Goal: Transaction & Acquisition: Purchase product/service

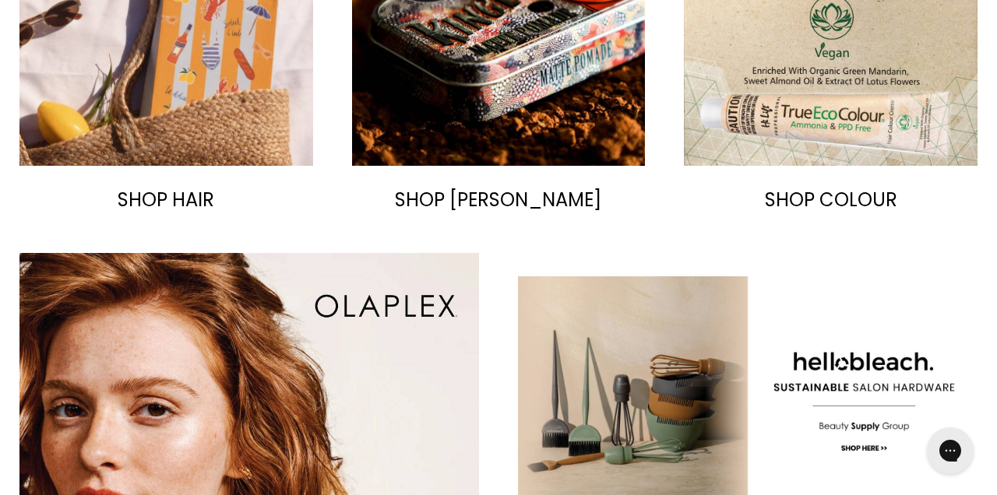
scroll to position [941, 0]
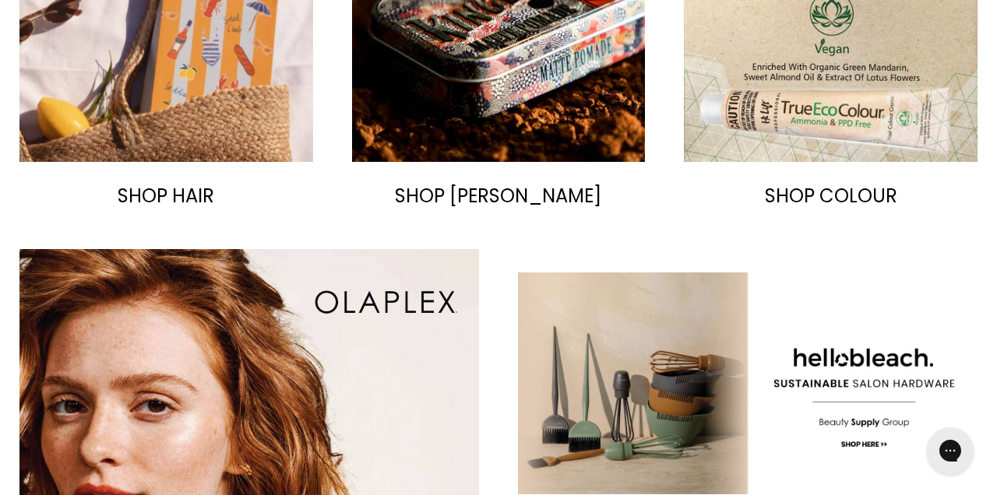
click at [148, 184] on span "SHOP HAIR" at bounding box center [166, 196] width 97 height 26
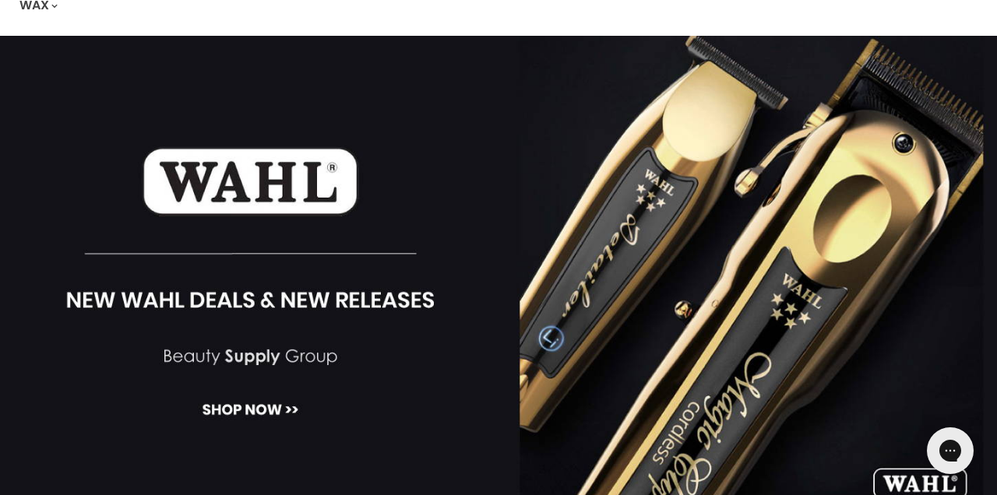
scroll to position [0, 0]
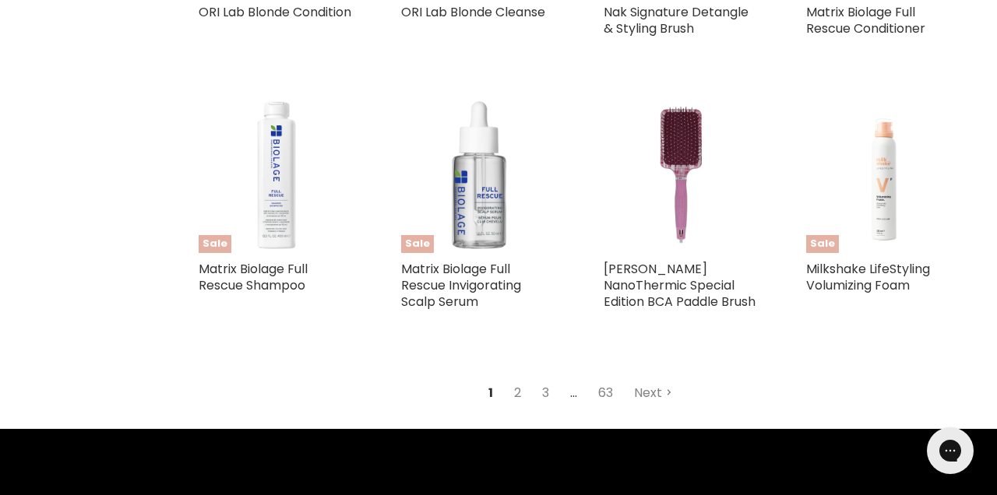
scroll to position [3181, 0]
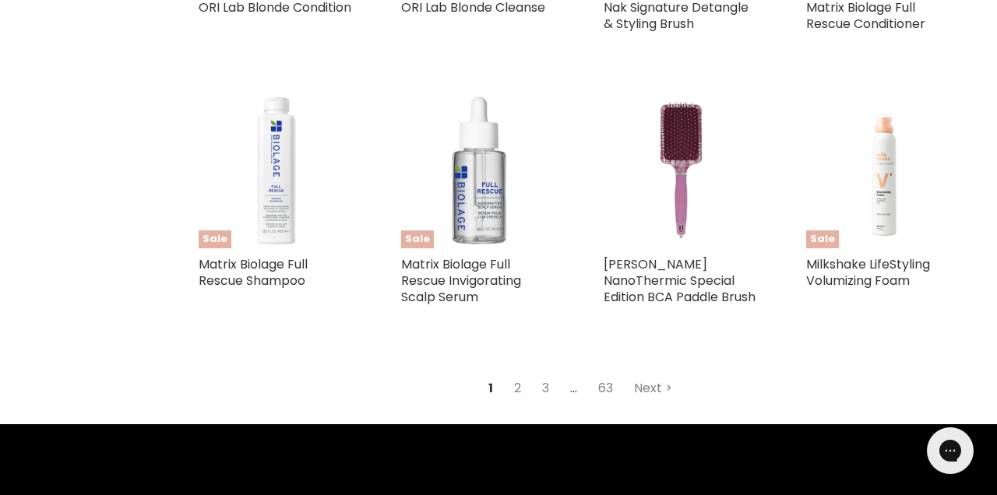
click at [516, 403] on link "2" at bounding box center [518, 389] width 24 height 28
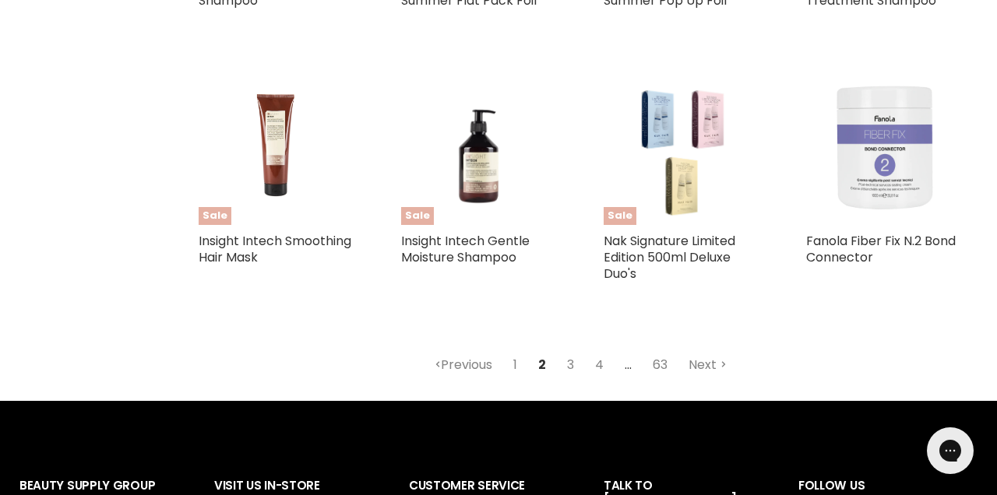
scroll to position [3251, 0]
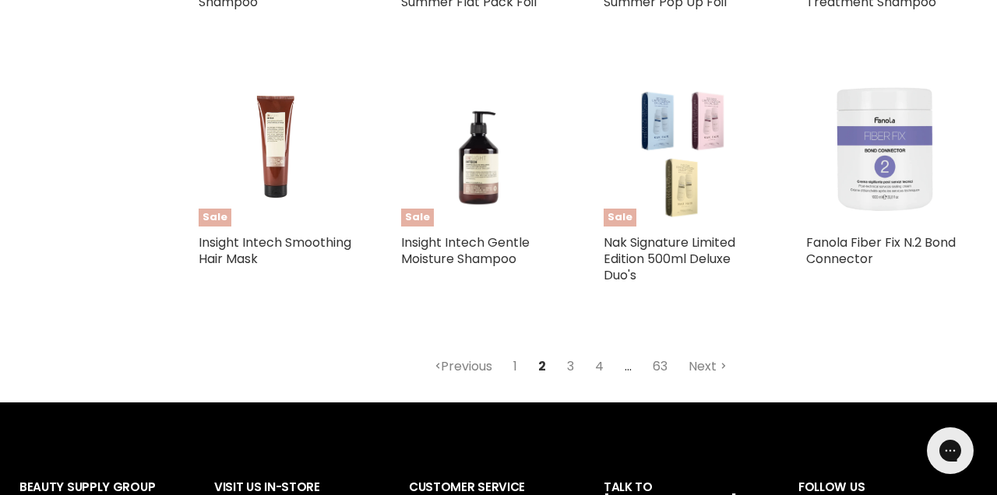
click at [573, 381] on link "3" at bounding box center [571, 367] width 24 height 28
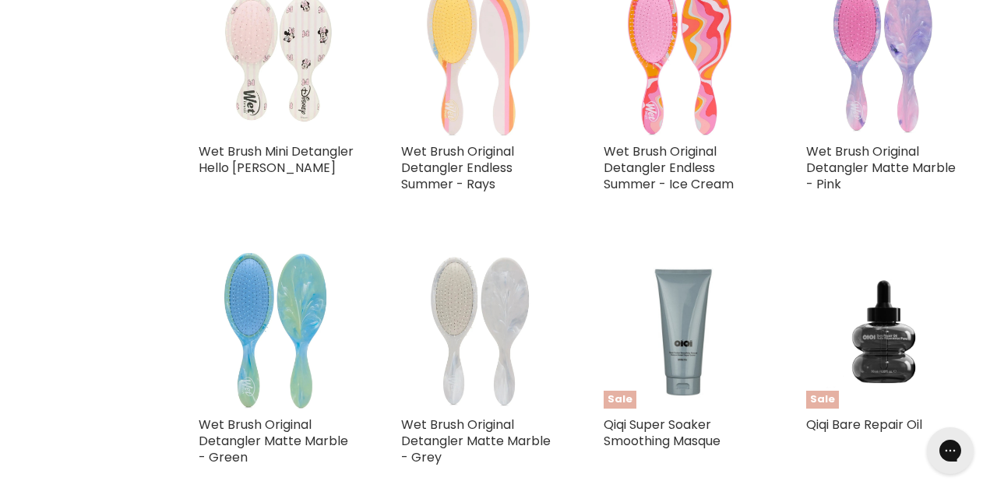
scroll to position [3233, 0]
click at [692, 77] on img "Main content" at bounding box center [682, 57] width 156 height 156
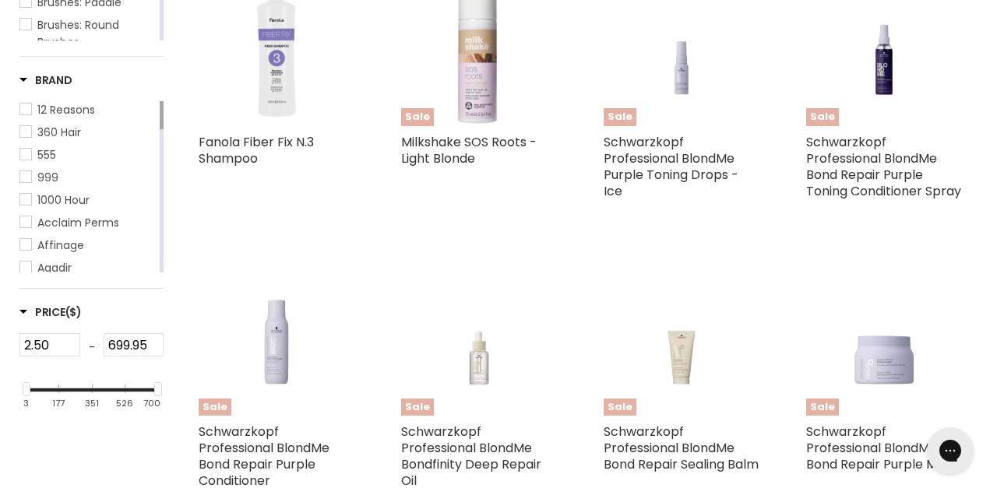
scroll to position [0, 0]
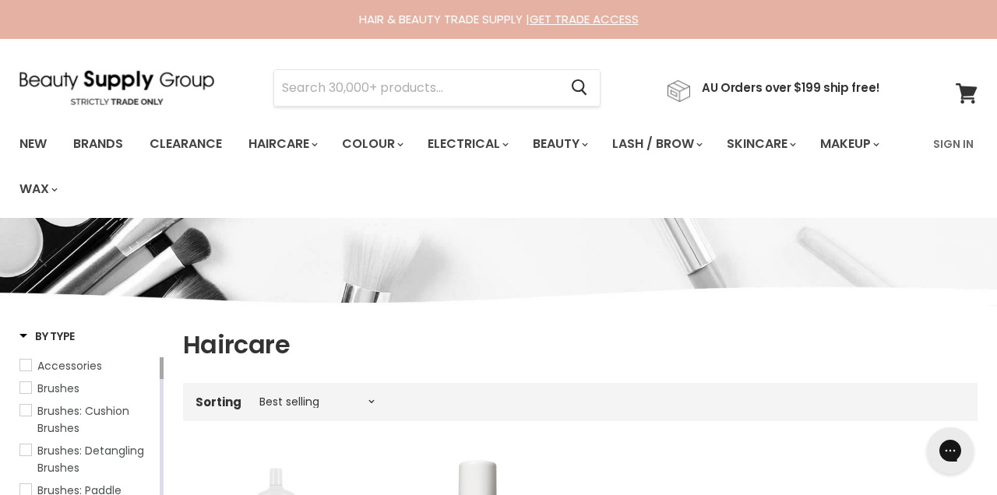
click at [960, 132] on link "Sign In" at bounding box center [953, 144] width 59 height 33
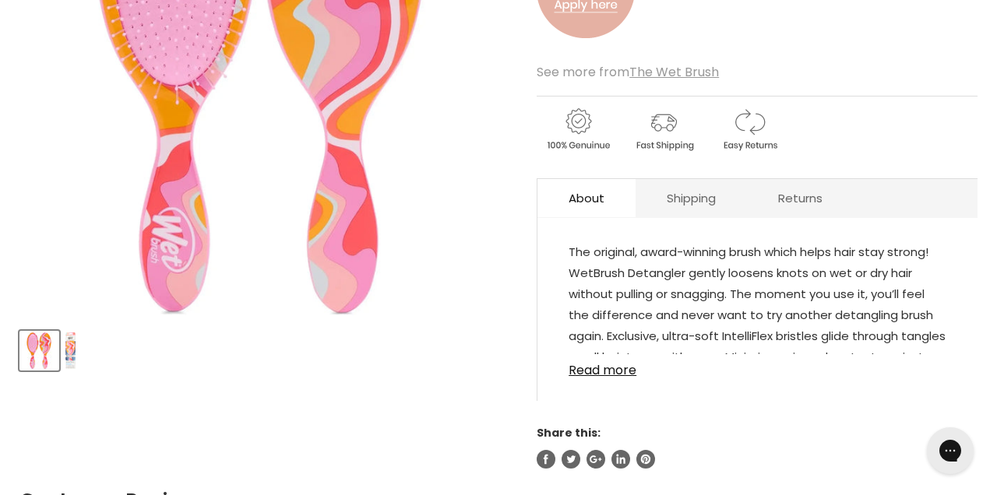
scroll to position [414, 0]
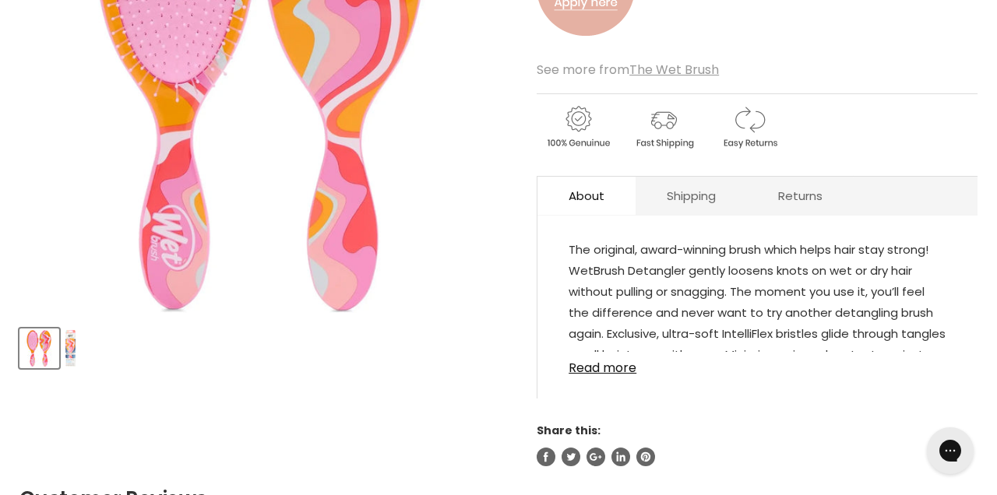
click at [70, 350] on img "Product thumbnails" at bounding box center [70, 348] width 10 height 37
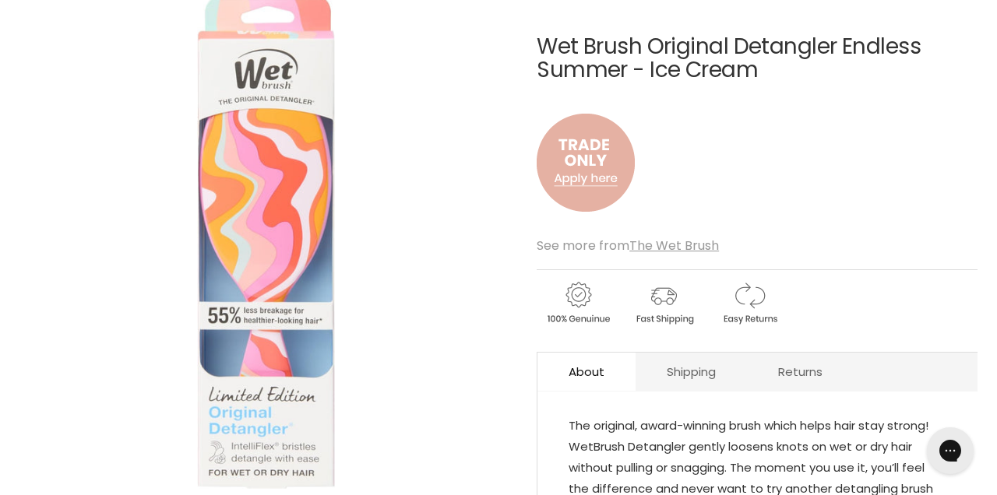
scroll to position [237, 0]
click at [686, 238] on u "The Wet Brush" at bounding box center [674, 247] width 90 height 18
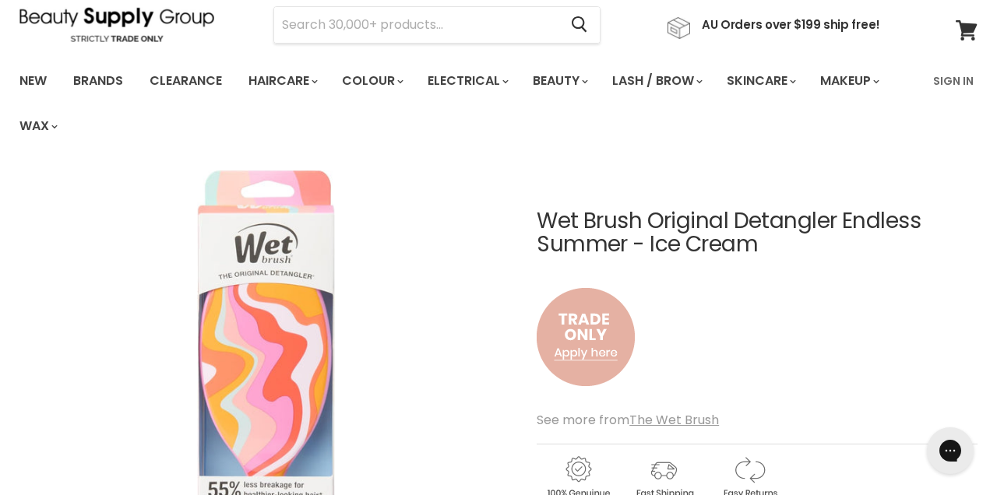
scroll to position [0, 0]
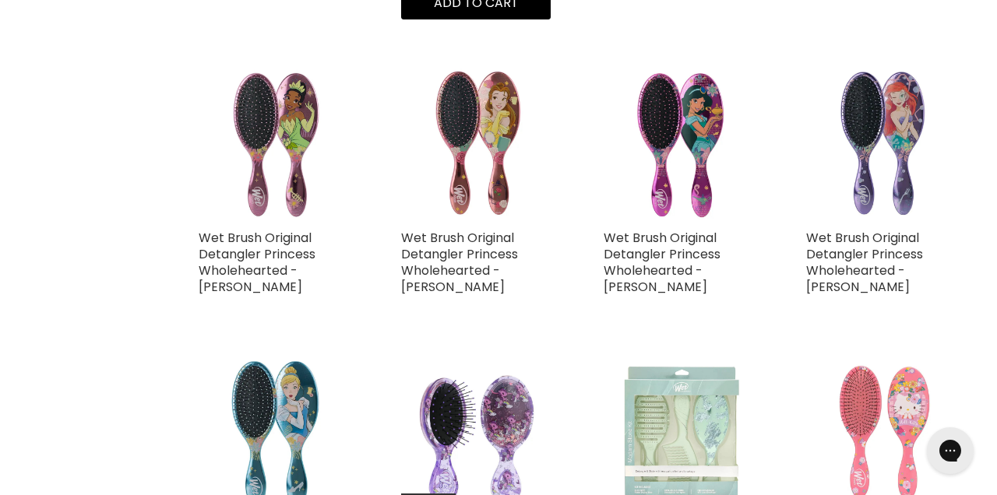
scroll to position [2768, 0]
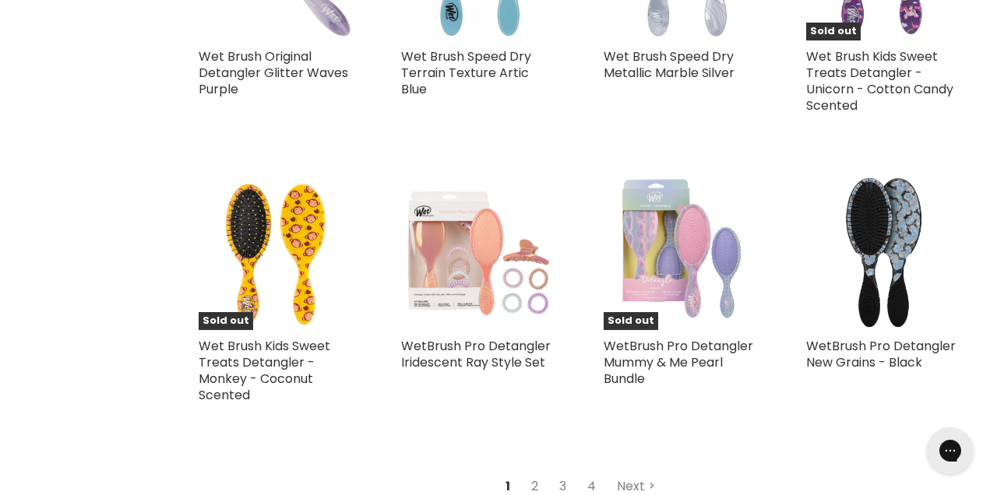
click at [535, 473] on link "2" at bounding box center [535, 487] width 24 height 28
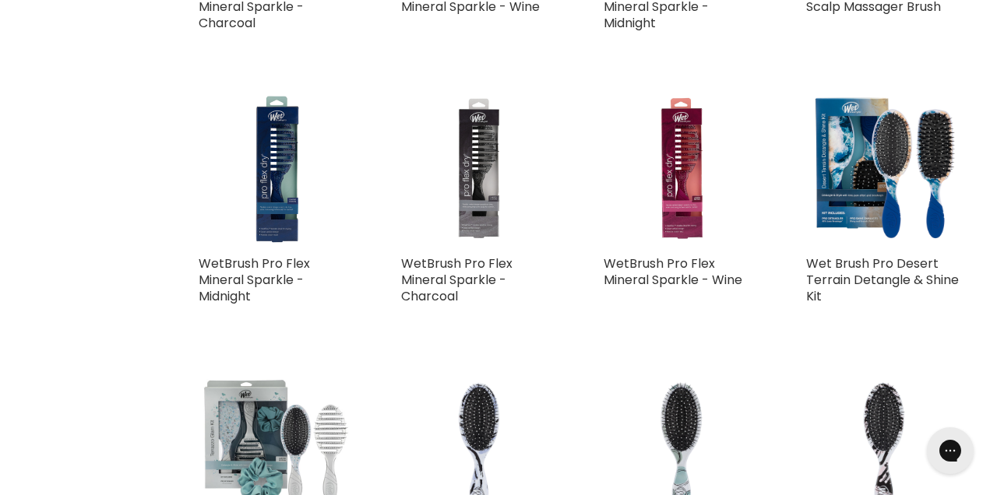
scroll to position [3419, 0]
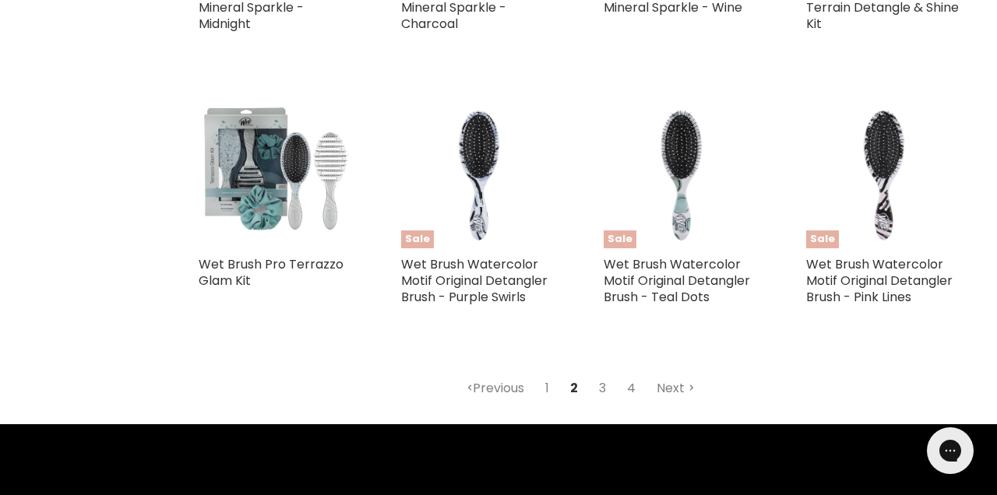
click at [601, 388] on link "3" at bounding box center [602, 389] width 24 height 28
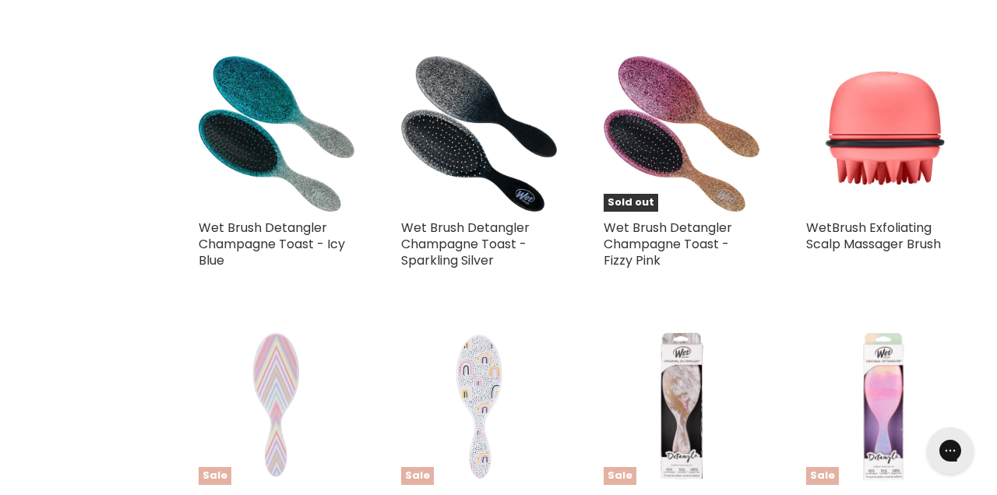
scroll to position [1903, 0]
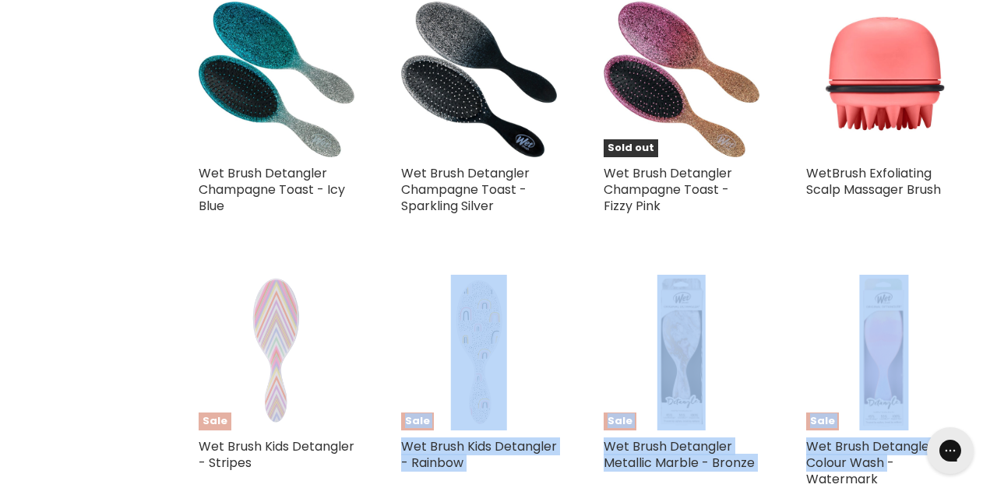
click at [932, 263] on div "Sale Wet Brush Detangler Colour Wash - Watermark The Wet Brush" at bounding box center [884, 388] width 187 height 258
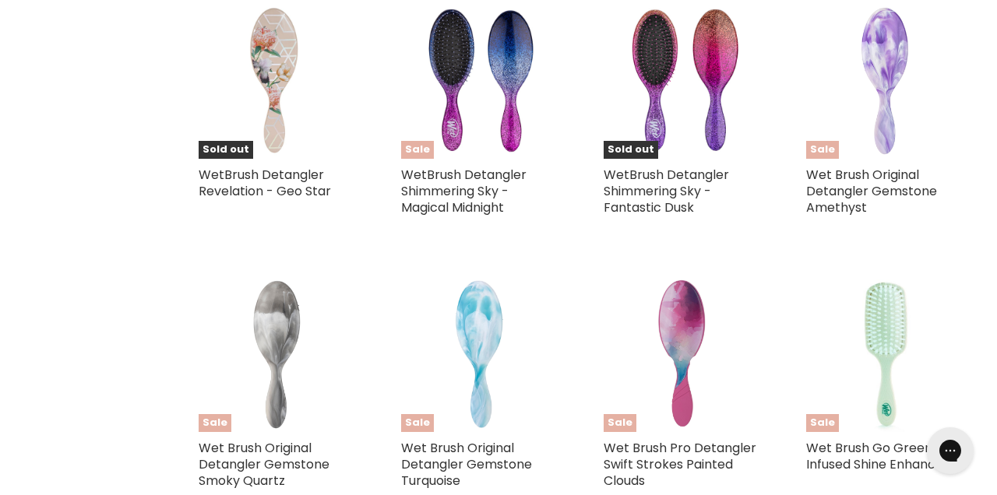
scroll to position [3255, 0]
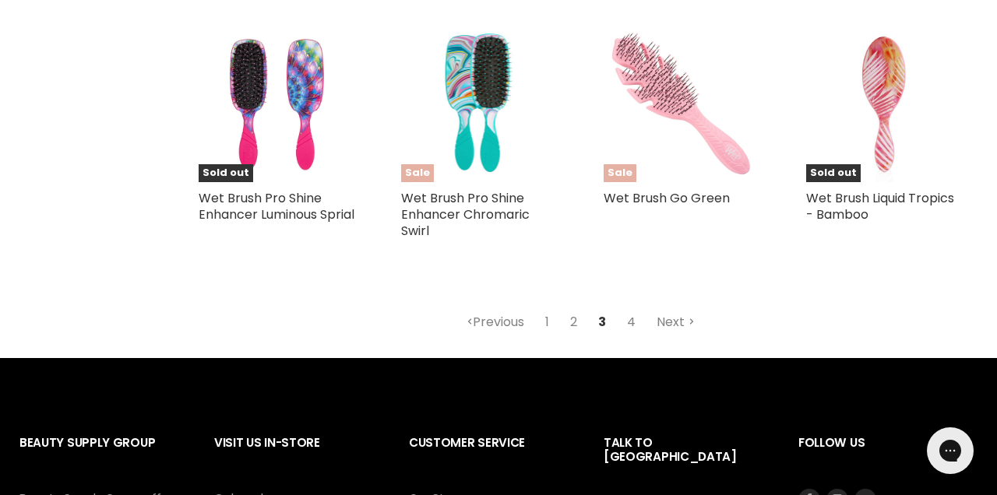
click at [634, 325] on link "4" at bounding box center [631, 322] width 26 height 28
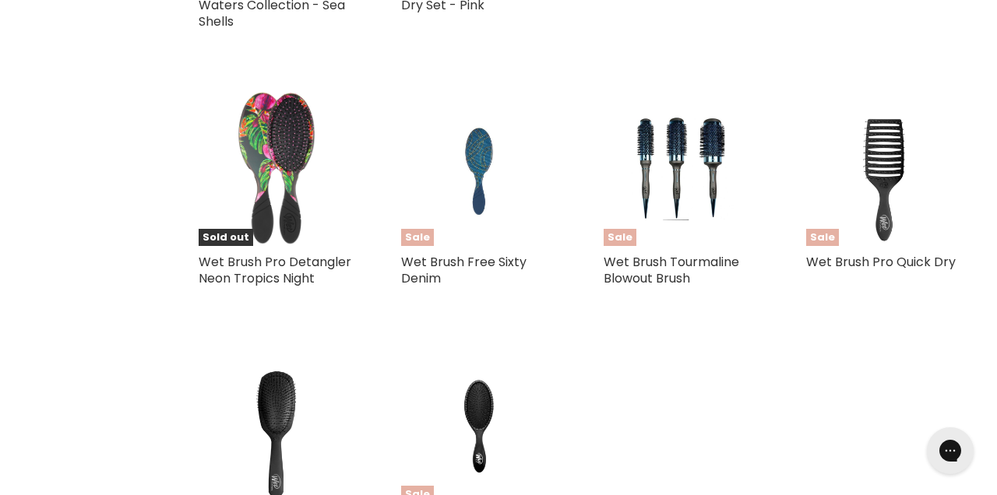
scroll to position [993, 0]
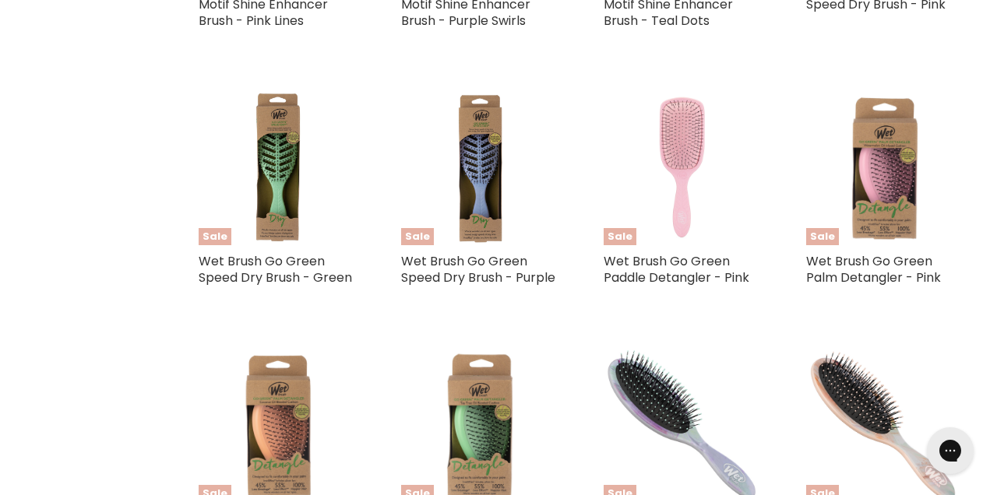
scroll to position [2162, 0]
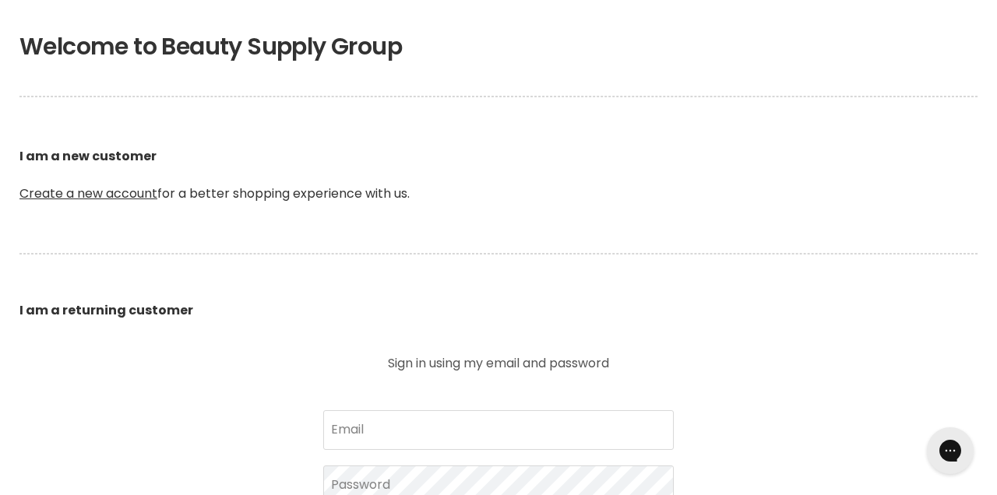
scroll to position [353, 0]
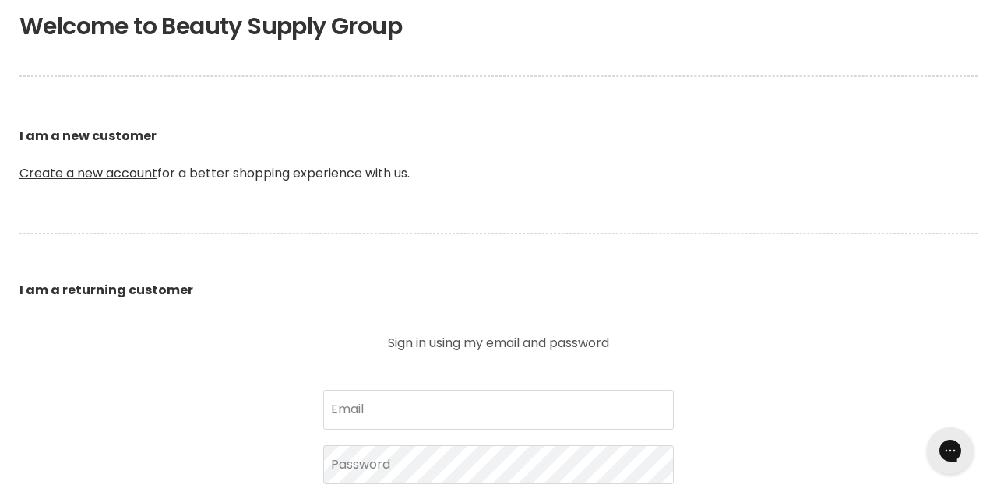
click at [61, 170] on link "Create a new account" at bounding box center [88, 173] width 138 height 18
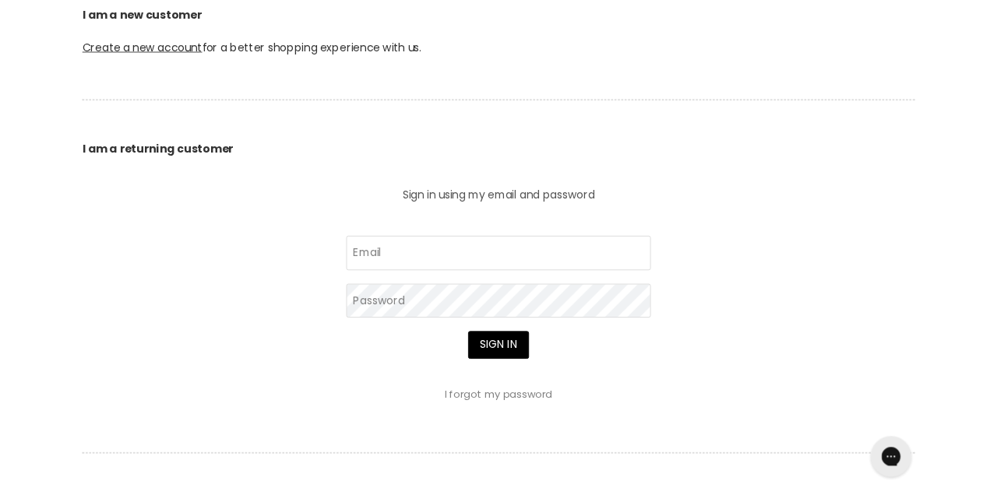
scroll to position [502, 0]
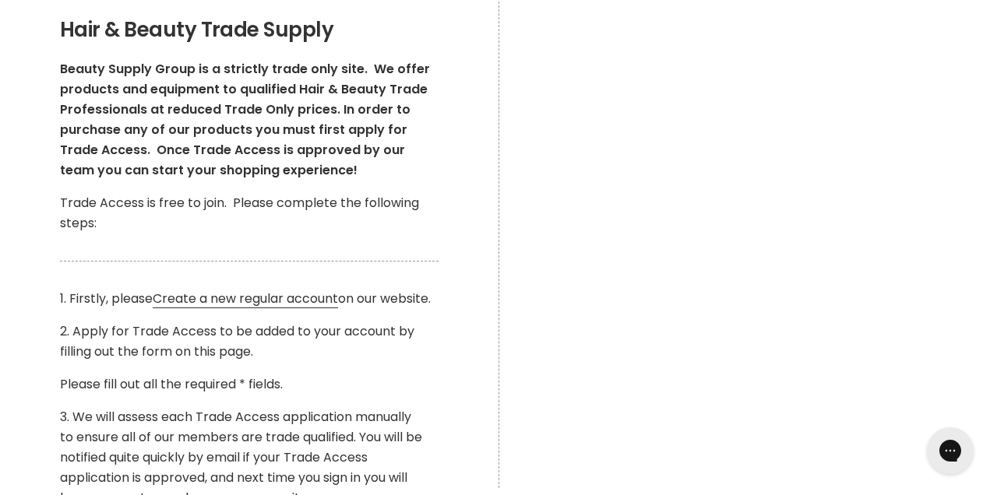
scroll to position [331, 0]
